Goal: Transaction & Acquisition: Register for event/course

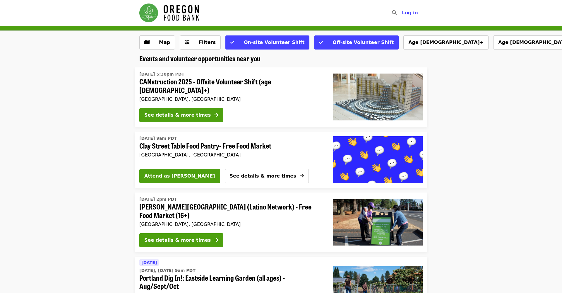
scroll to position [6, 0]
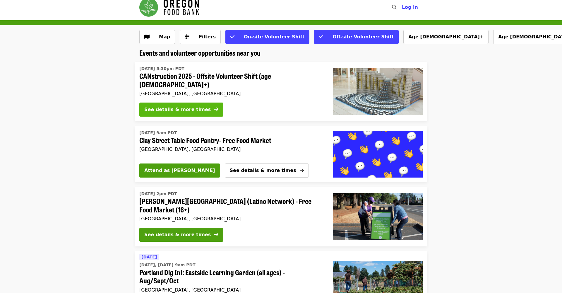
click at [165, 106] on div "See details & more times" at bounding box center [177, 109] width 66 height 7
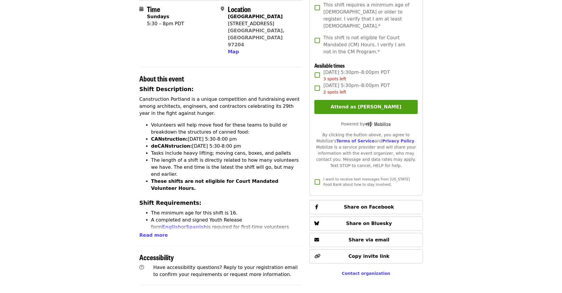
scroll to position [141, 0]
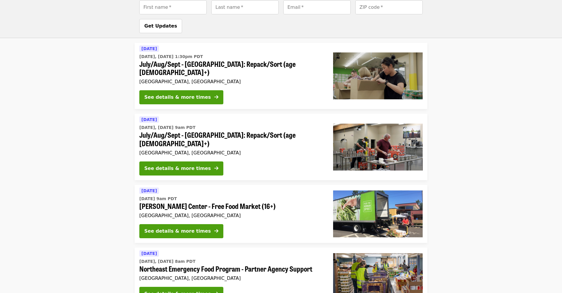
scroll to position [483, 0]
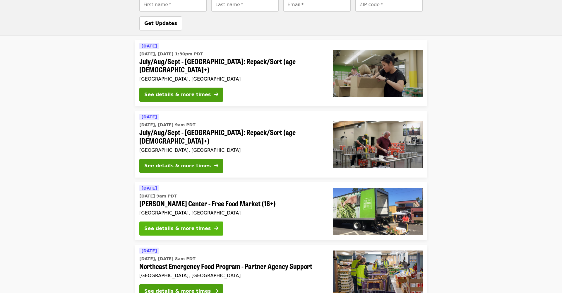
click at [168, 225] on div "See details & more times" at bounding box center [177, 228] width 66 height 7
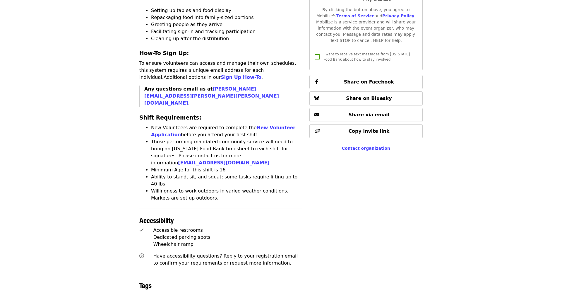
scroll to position [270, 0]
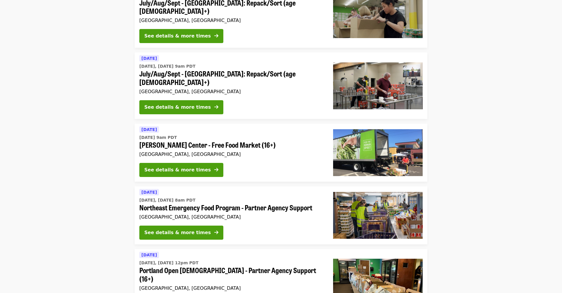
scroll to position [541, 0]
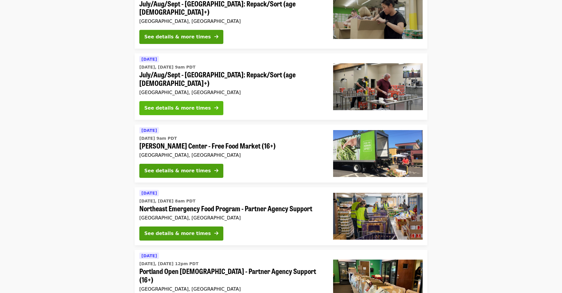
click at [176, 104] on div "See details & more times" at bounding box center [177, 107] width 66 height 7
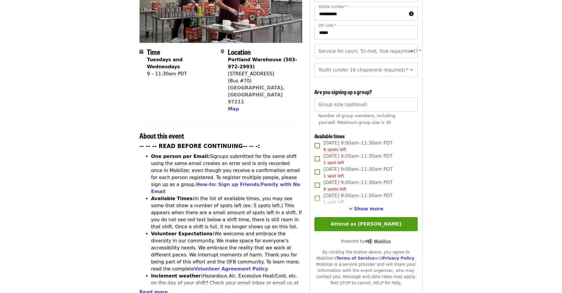
scroll to position [116, 0]
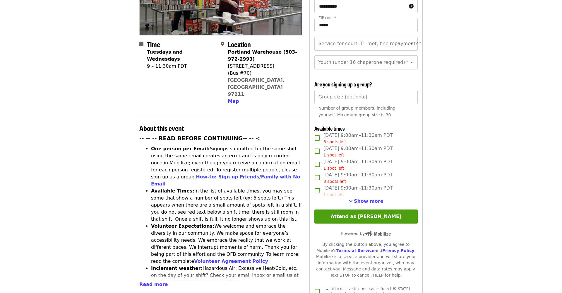
click at [368, 198] on span "Show more" at bounding box center [369, 201] width 30 height 6
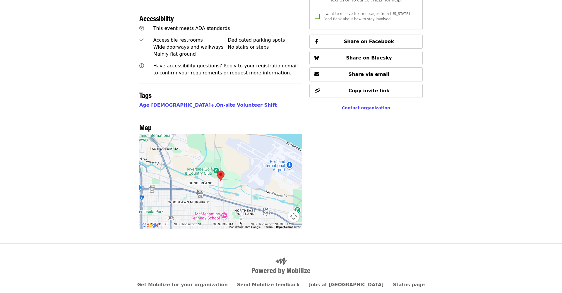
scroll to position [403, 0]
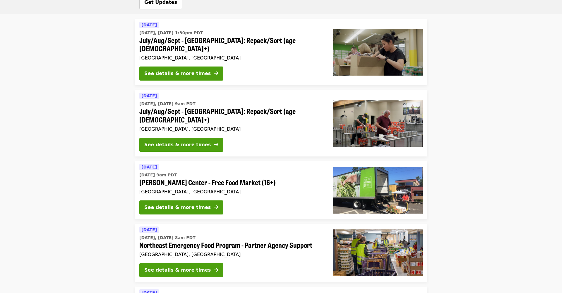
scroll to position [504, 0]
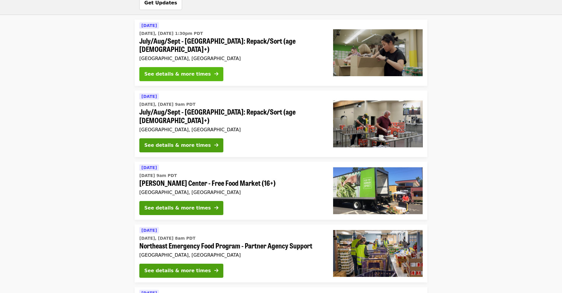
click at [167, 71] on div "See details & more times" at bounding box center [177, 74] width 66 height 7
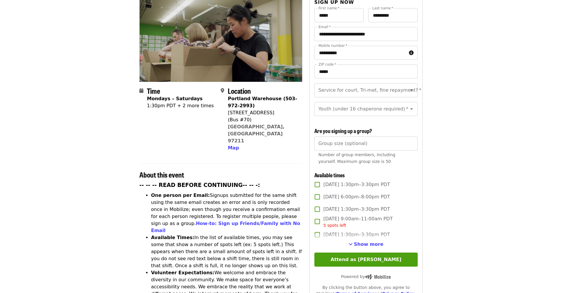
scroll to position [102, 0]
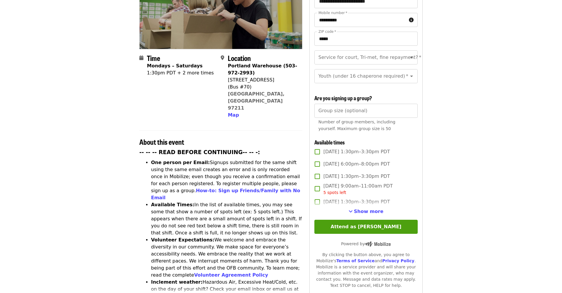
drag, startPoint x: 368, startPoint y: 200, endPoint x: 371, endPoint y: 200, distance: 3.1
click at [368, 208] on span "Show more" at bounding box center [369, 211] width 30 height 6
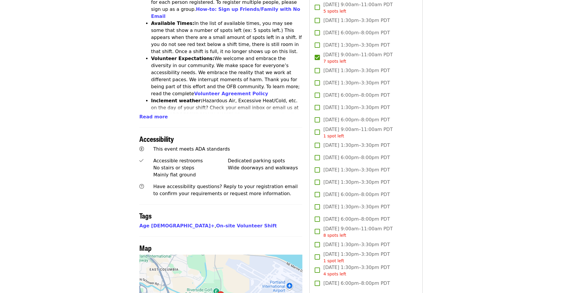
scroll to position [283, 0]
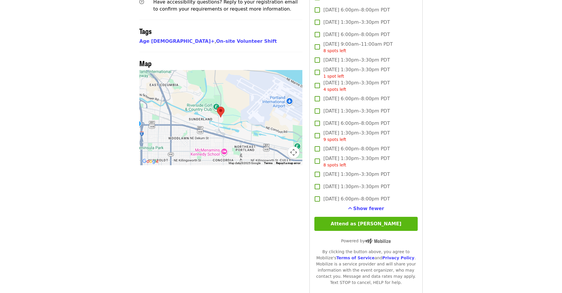
click at [376, 217] on button "Attend as [PERSON_NAME]" at bounding box center [365, 224] width 103 height 14
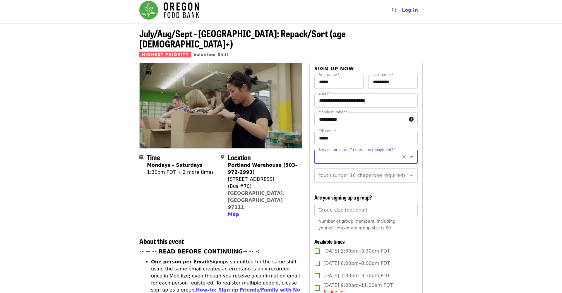
click at [412, 156] on icon "Open" at bounding box center [411, 156] width 3 height 1
click at [373, 174] on li "Yes- Form required. See shift description for link" at bounding box center [365, 176] width 103 height 18
type input "**********"
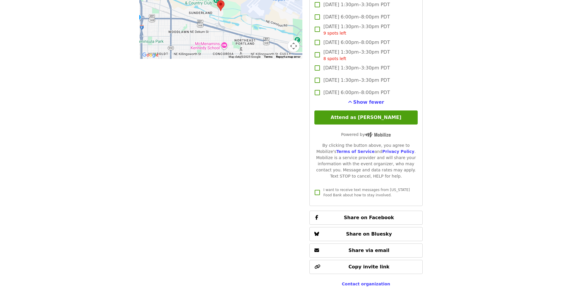
scroll to position [582, 0]
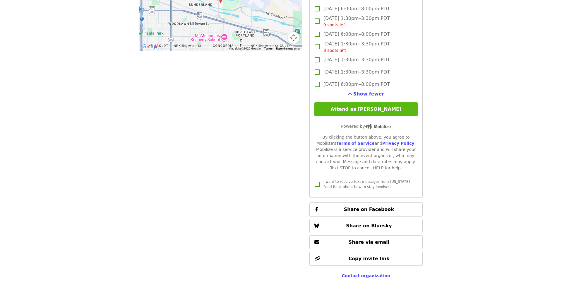
click at [371, 102] on button "Attend as [PERSON_NAME]" at bounding box center [365, 109] width 103 height 14
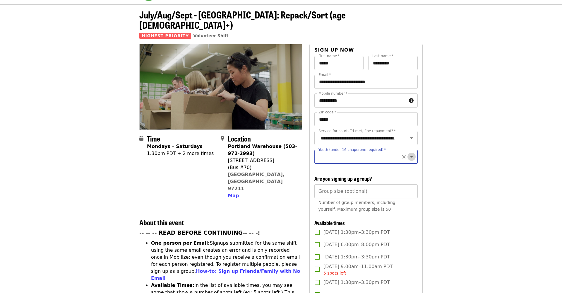
click at [413, 153] on icon "Open" at bounding box center [411, 156] width 7 height 7
click at [360, 163] on li "16 and older" at bounding box center [365, 162] width 103 height 11
type input "**********"
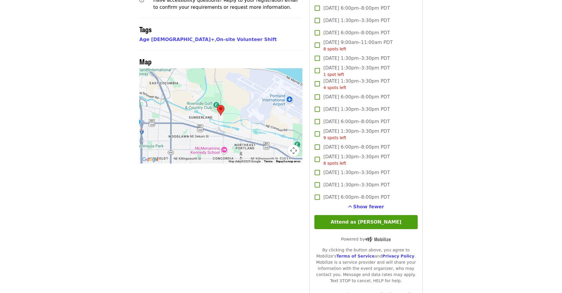
scroll to position [512, 0]
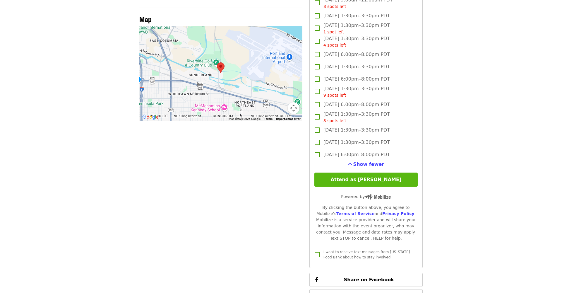
click at [371, 172] on button "Attend as [PERSON_NAME]" at bounding box center [365, 179] width 103 height 14
